Goal: Task Accomplishment & Management: Manage account settings

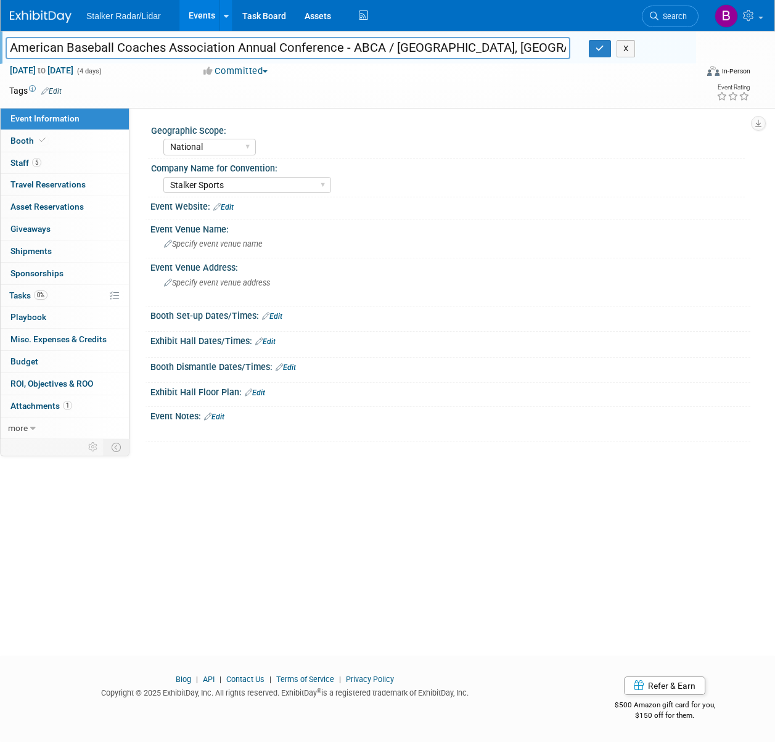
select select "National"
select select "Stalker Sports"
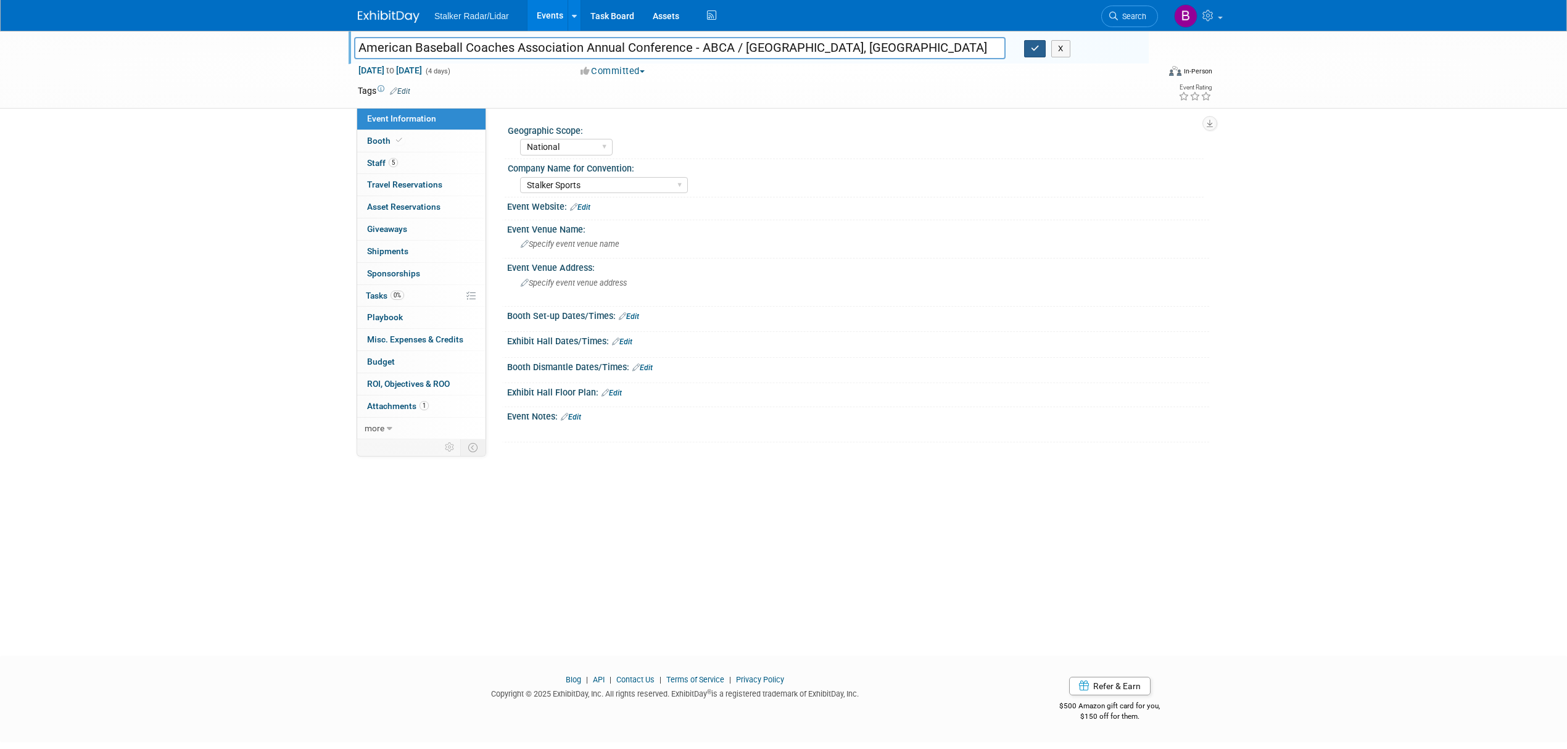
click at [775, 51] on icon "button" at bounding box center [1035, 48] width 9 height 8
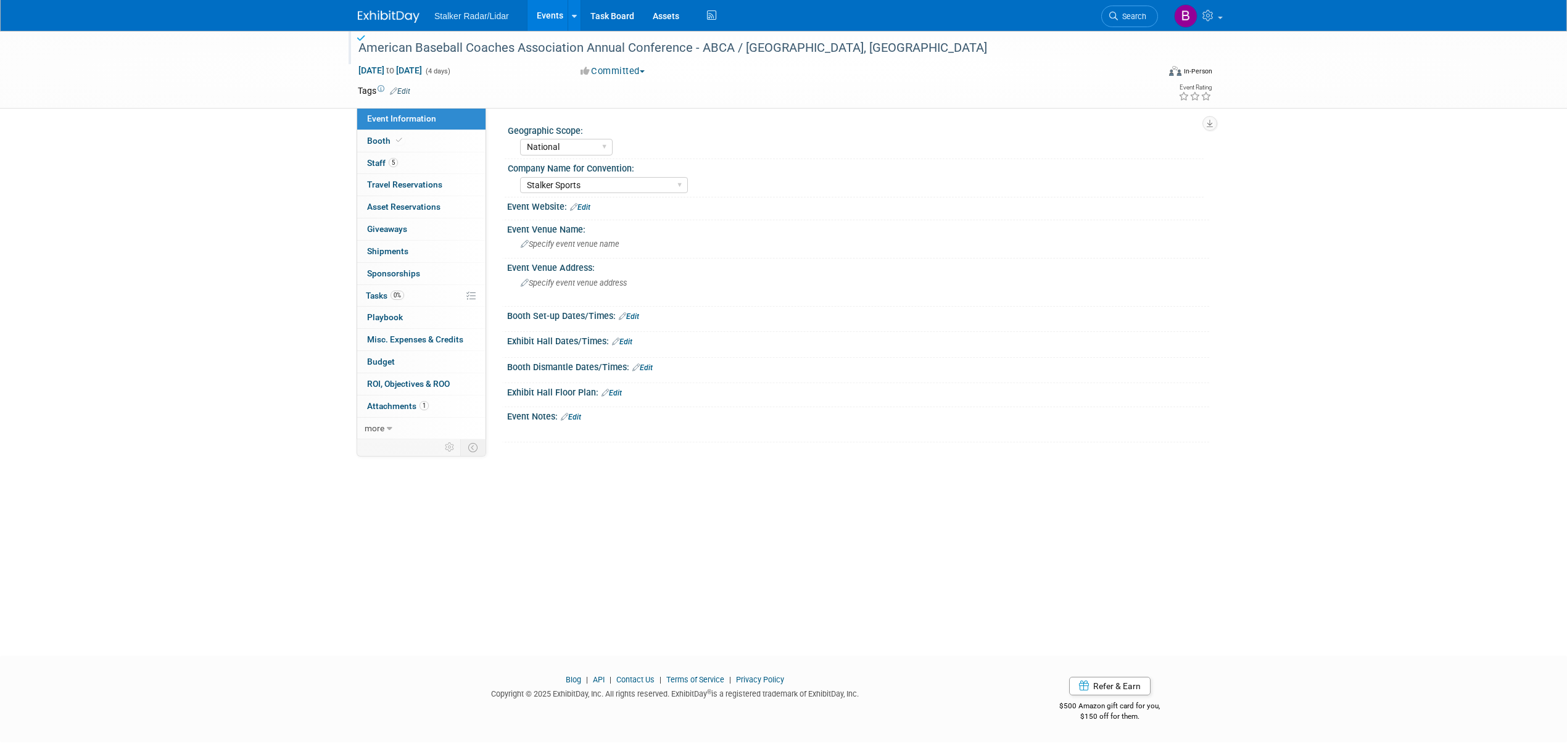
click at [546, 6] on link "Events" at bounding box center [549, 15] width 45 height 31
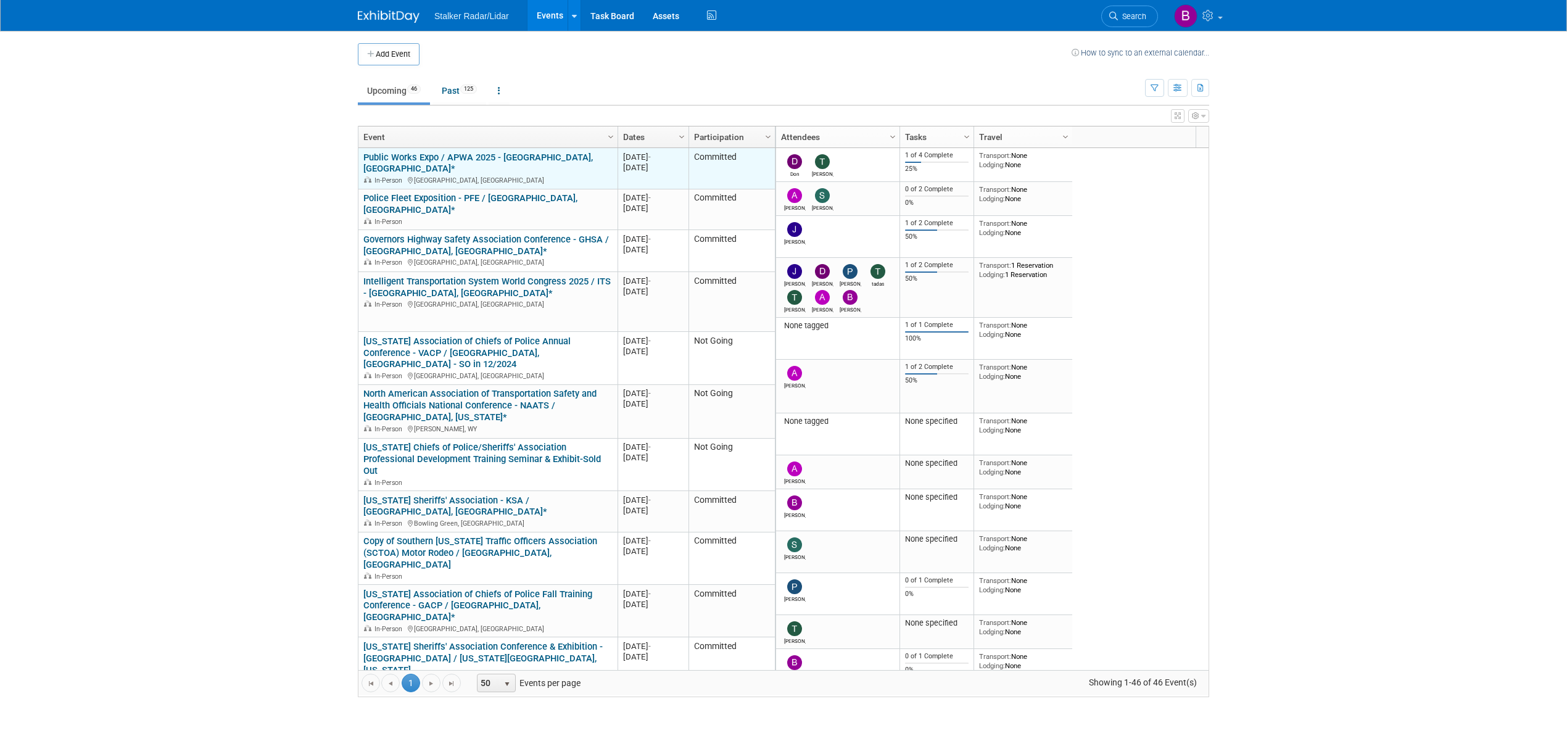
click at [529, 175] on div "In-Person [GEOGRAPHIC_DATA], [GEOGRAPHIC_DATA]" at bounding box center [487, 180] width 249 height 10
click at [460, 160] on link "Public Works Expo / APWA 2025 - [GEOGRAPHIC_DATA], [GEOGRAPHIC_DATA]*" at bounding box center [477, 163] width 229 height 23
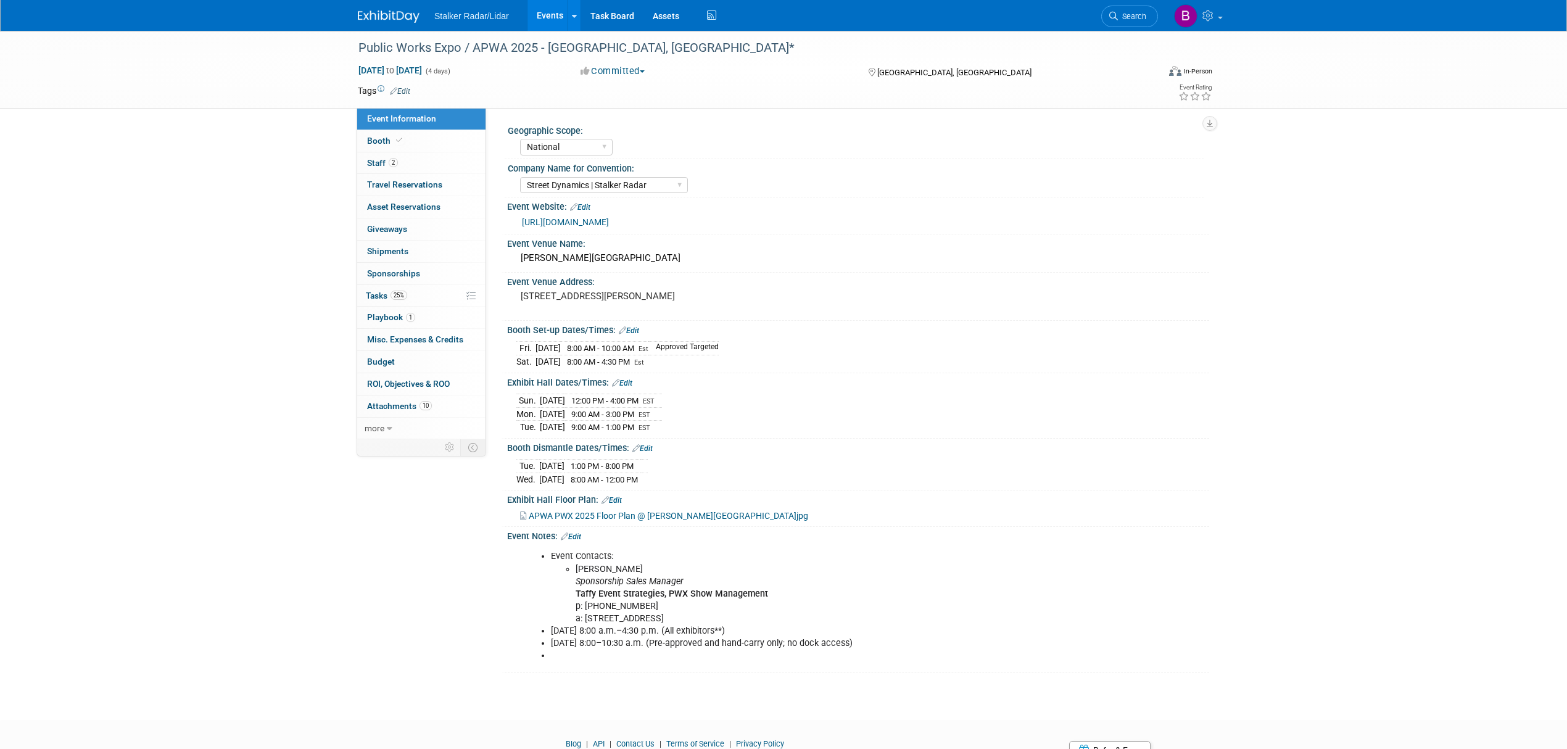
select select "National"
select select "Street Dynamics | Stalker Radar"
click at [408, 144] on link "Booth" at bounding box center [421, 141] width 128 height 22
